Goal: Task Accomplishment & Management: Manage account settings

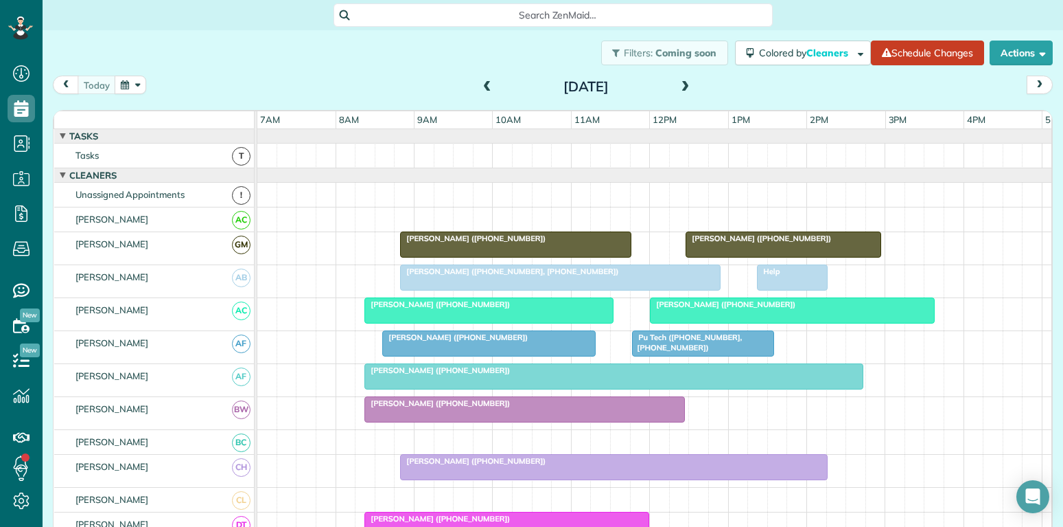
scroll to position [6, 6]
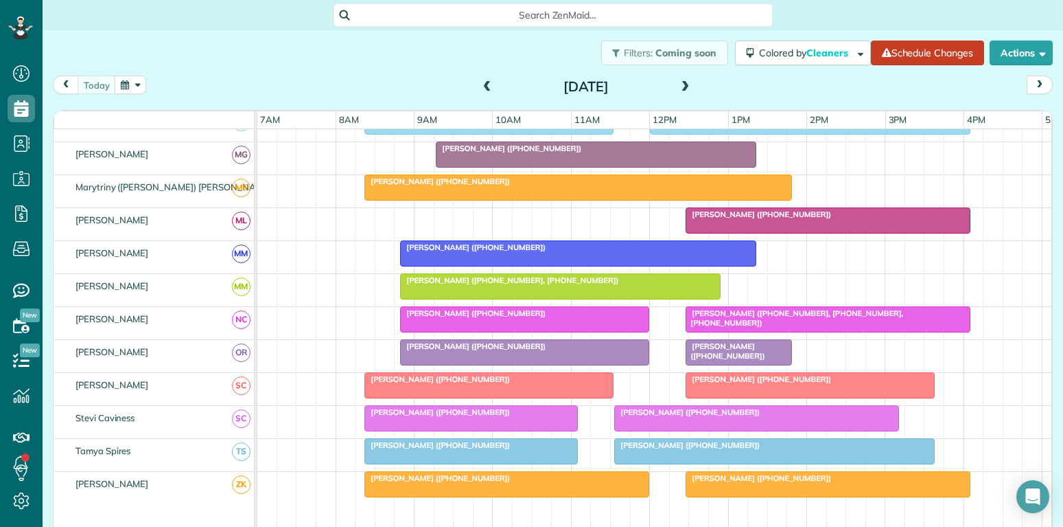
scroll to position [659, 0]
click at [518, 382] on div "[PERSON_NAME] ([PHONE_NUMBER])" at bounding box center [489, 379] width 241 height 10
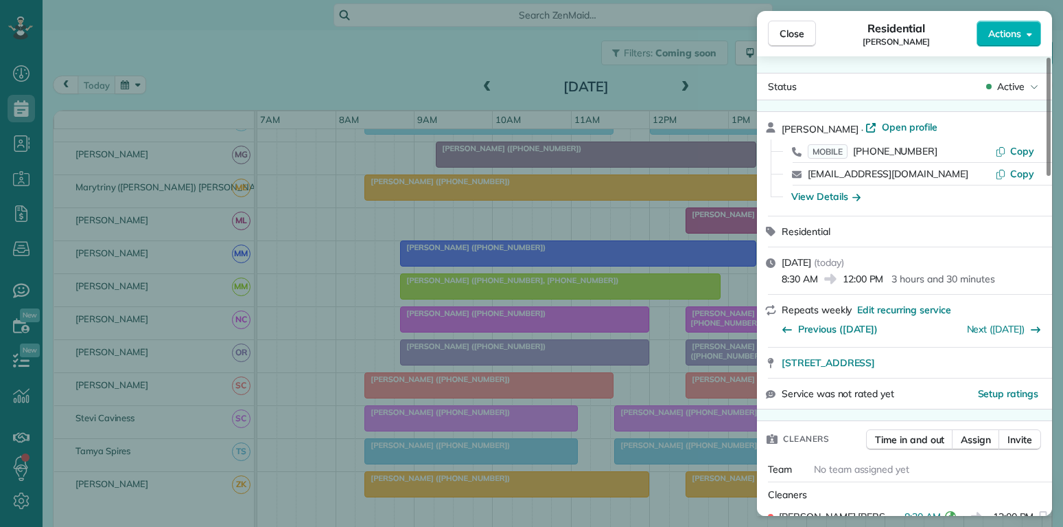
scroll to position [132, 0]
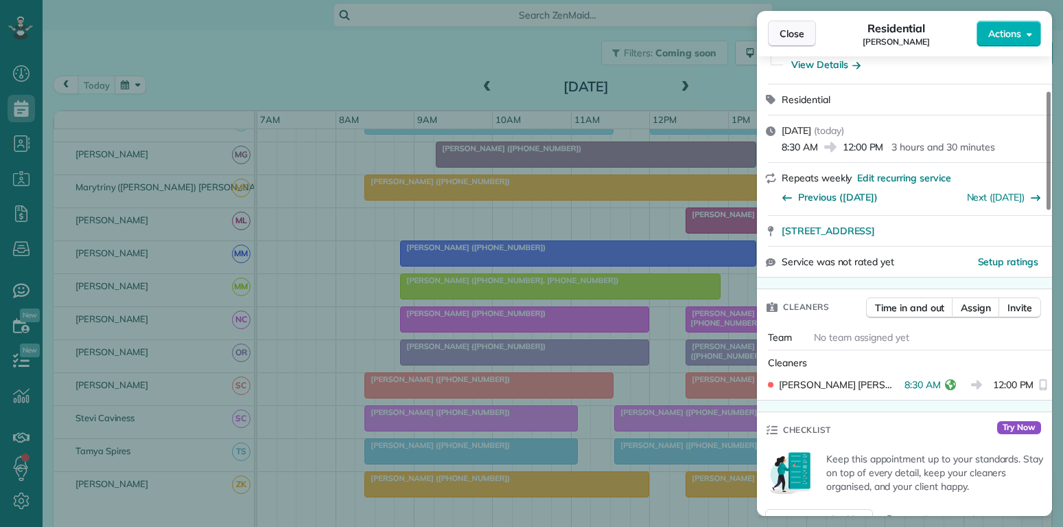
click at [794, 31] on span "Close" at bounding box center [792, 34] width 25 height 14
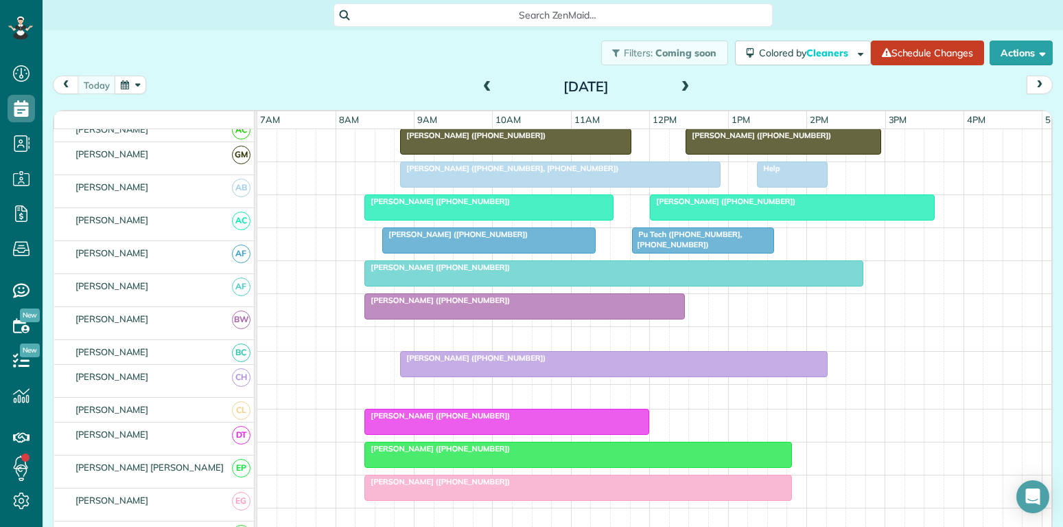
scroll to position [90, 0]
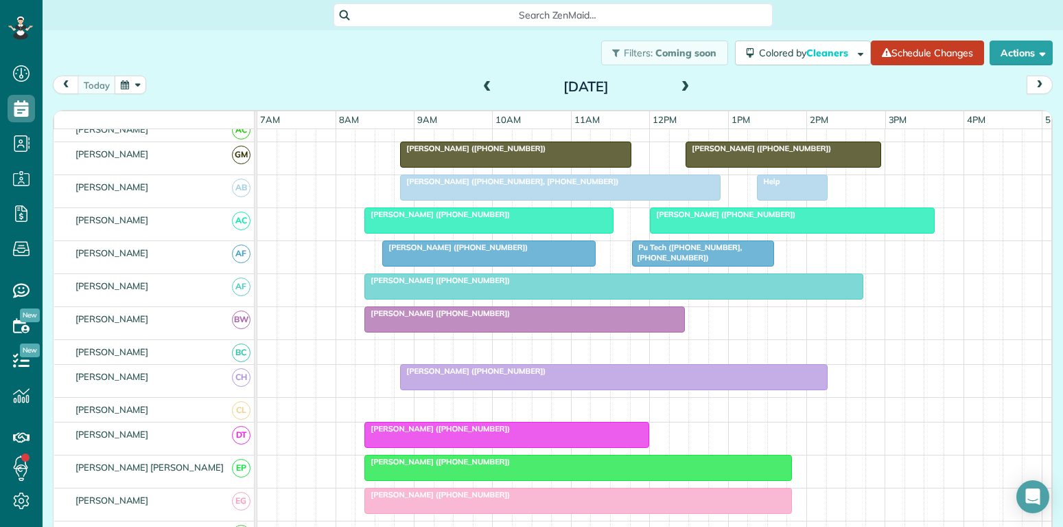
click at [551, 318] on div "[PERSON_NAME] ([PHONE_NUMBER])" at bounding box center [525, 313] width 312 height 10
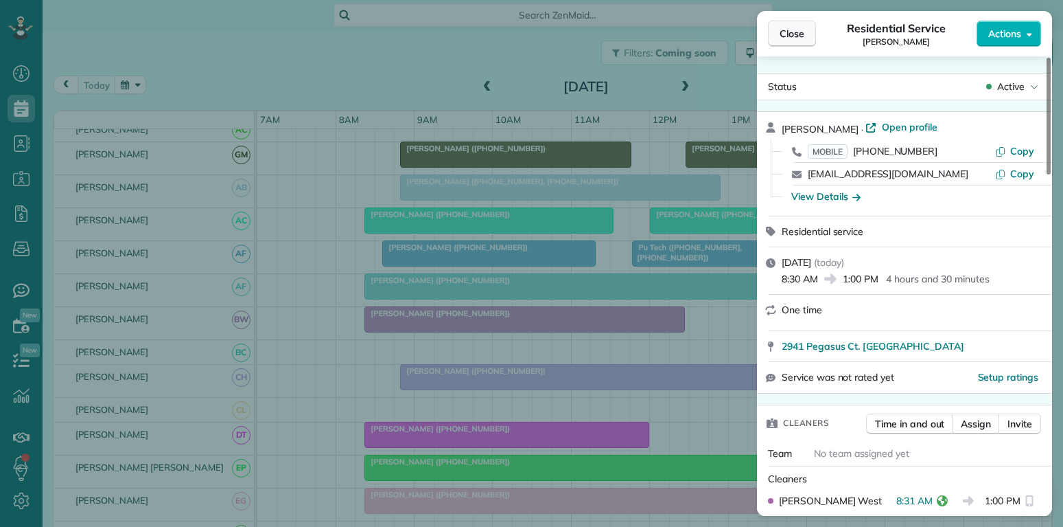
click at [799, 34] on span "Close" at bounding box center [792, 34] width 25 height 14
